Goal: Information Seeking & Learning: Learn about a topic

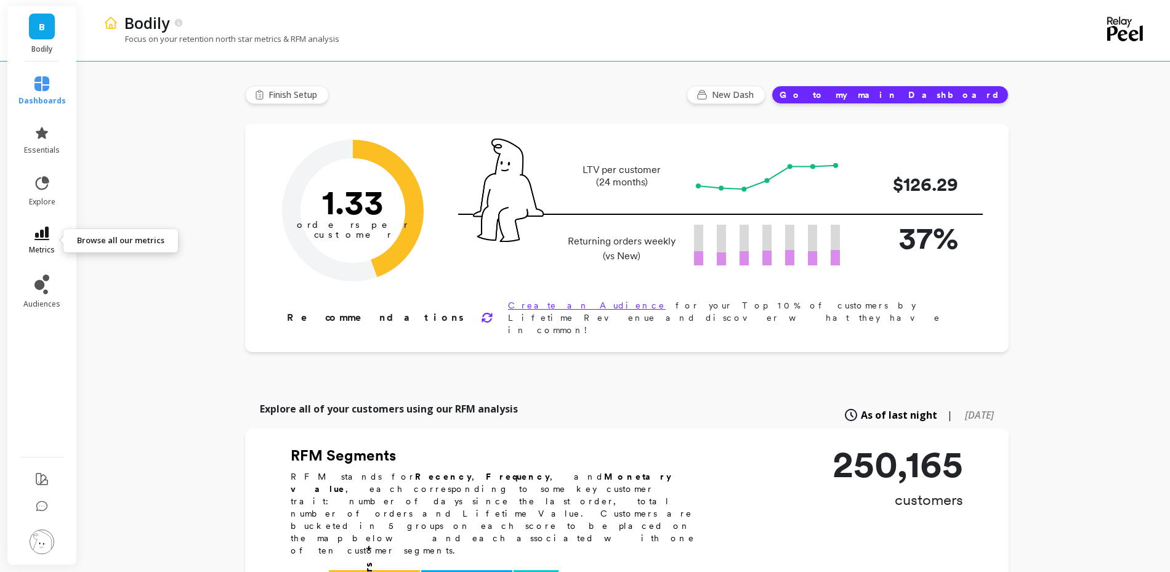
click at [34, 248] on span "metrics" at bounding box center [42, 250] width 26 height 10
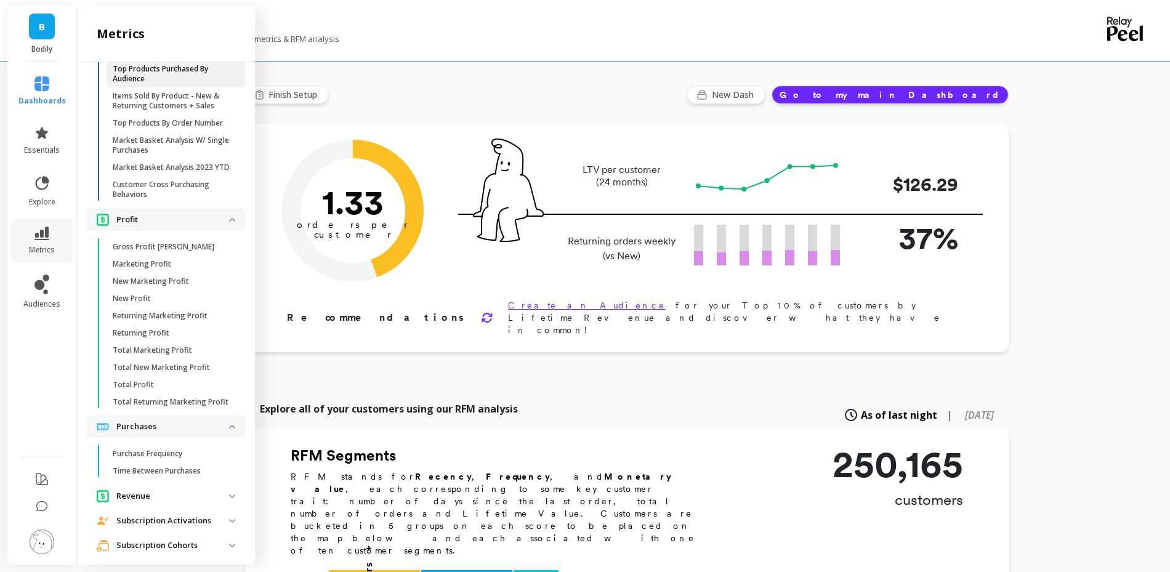
scroll to position [2372, 0]
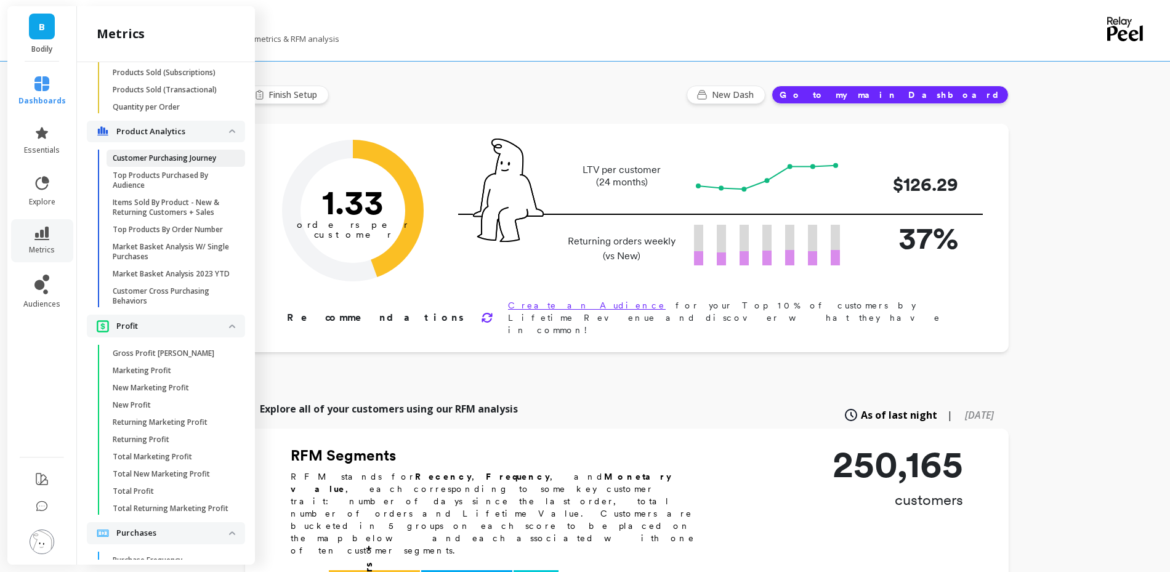
click at [124, 158] on p "Customer Purchasing Journey" at bounding box center [164, 158] width 103 height 10
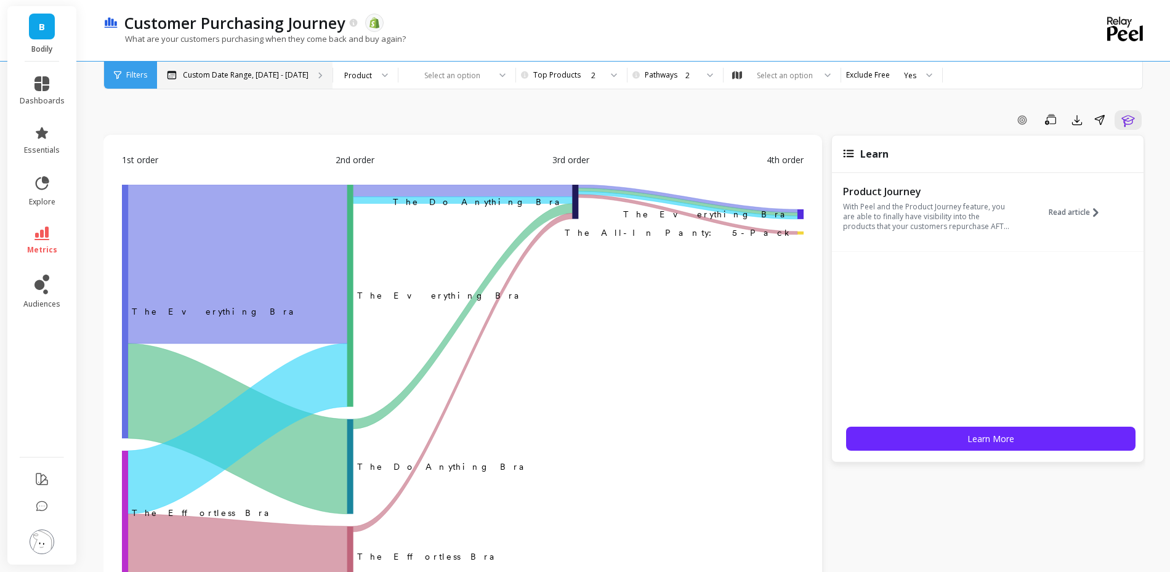
click at [260, 79] on p "Custom Date Range, [DATE] - [DATE]" at bounding box center [246, 75] width 126 height 10
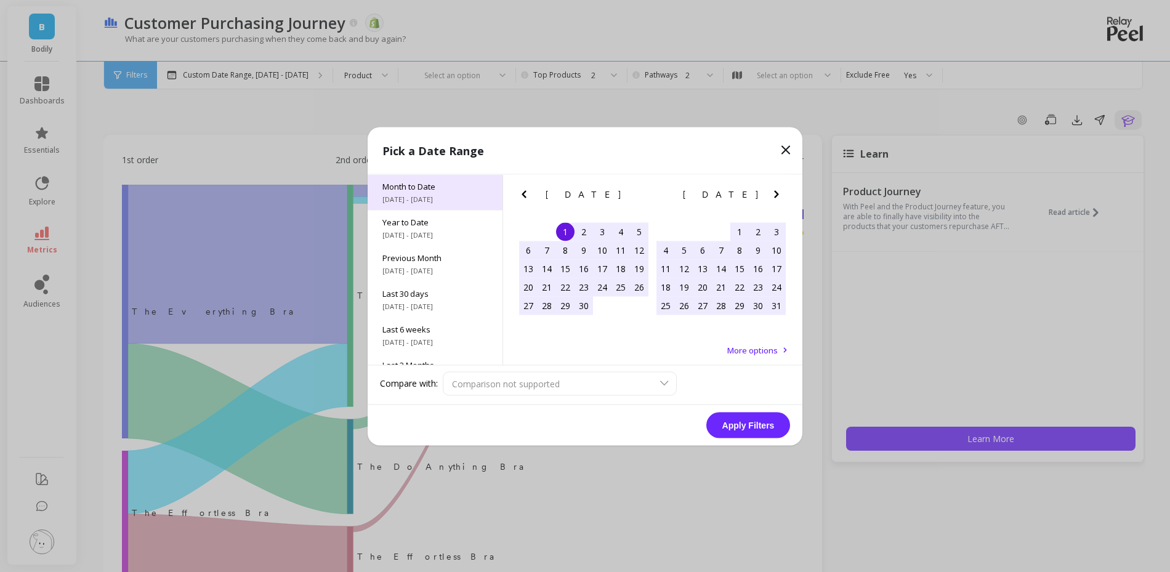
click at [437, 200] on span "[DATE] - [DATE]" at bounding box center [434, 199] width 105 height 10
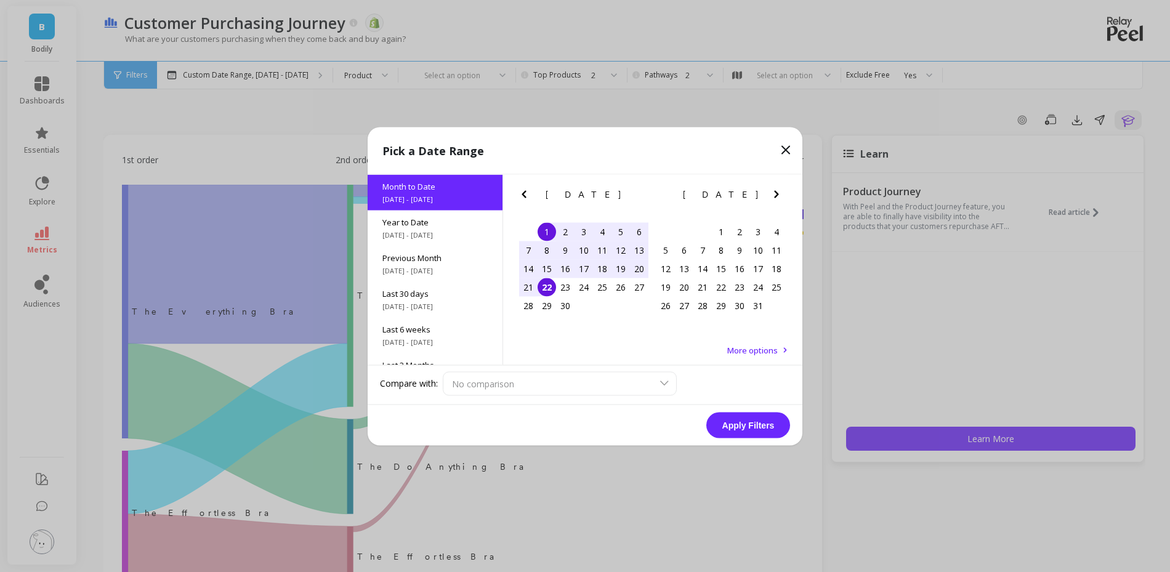
click at [754, 422] on button "Apply Filters" at bounding box center [748, 425] width 84 height 26
